Goal: Transaction & Acquisition: Download file/media

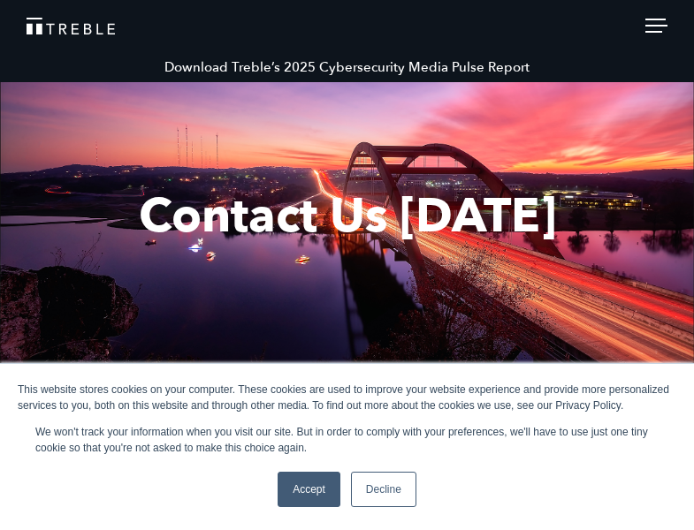
click at [363, 71] on link "Download Treble’s 2025 Cybersecurity Media Pulse Report" at bounding box center [347, 67] width 694 height 30
